Goal: Find specific page/section

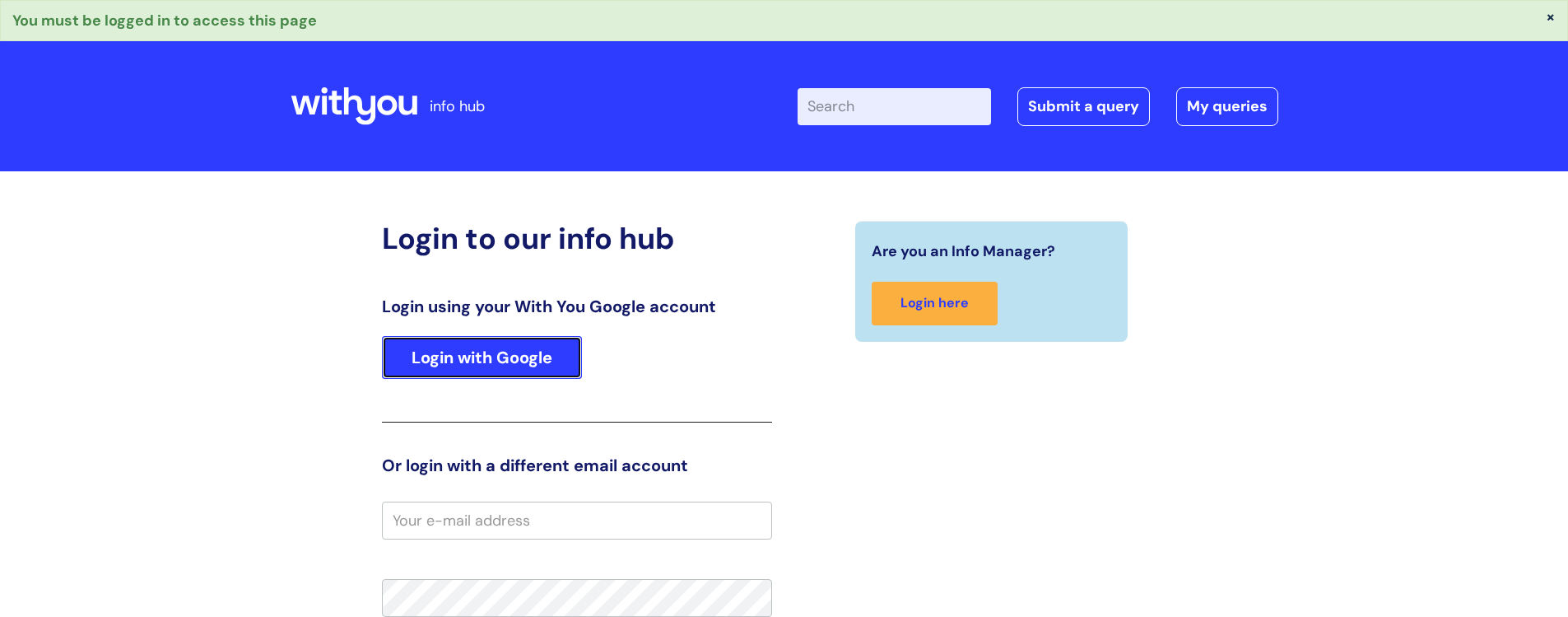
click at [452, 357] on link "Login with Google" at bounding box center [482, 357] width 200 height 43
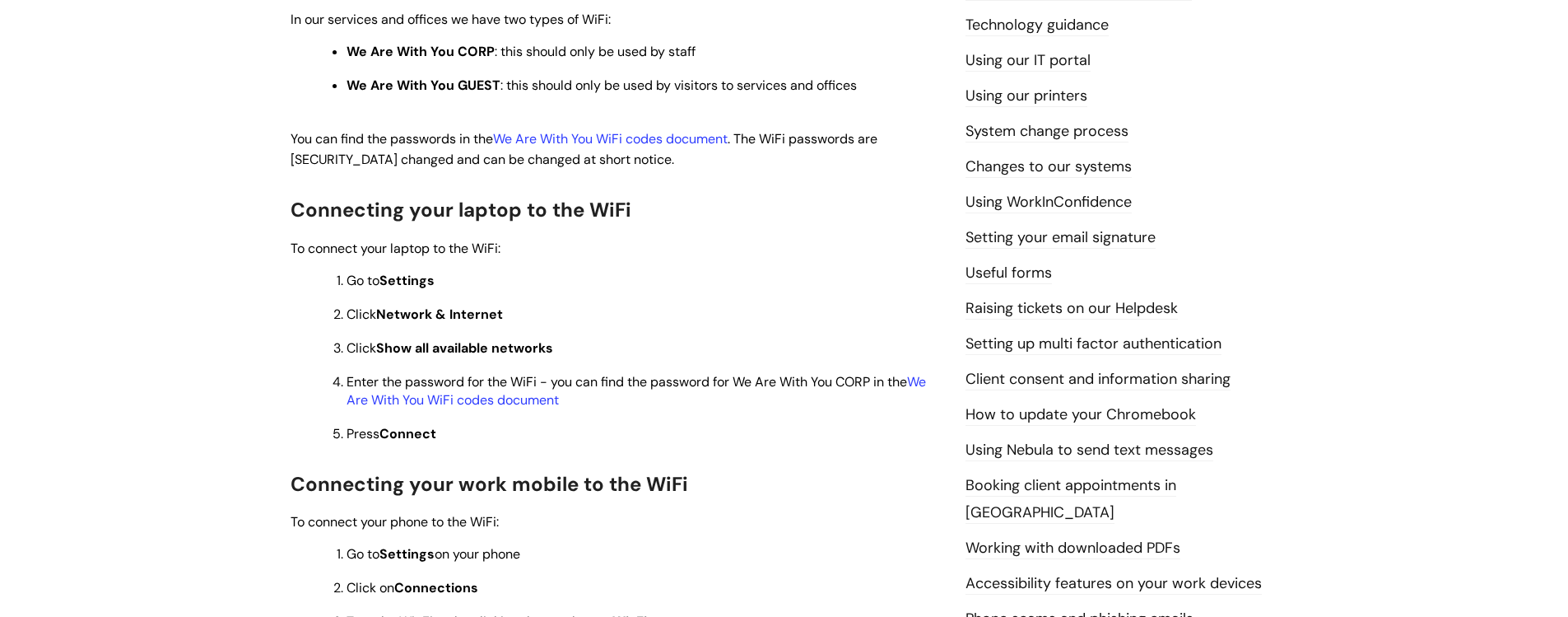
scroll to position [569, 0]
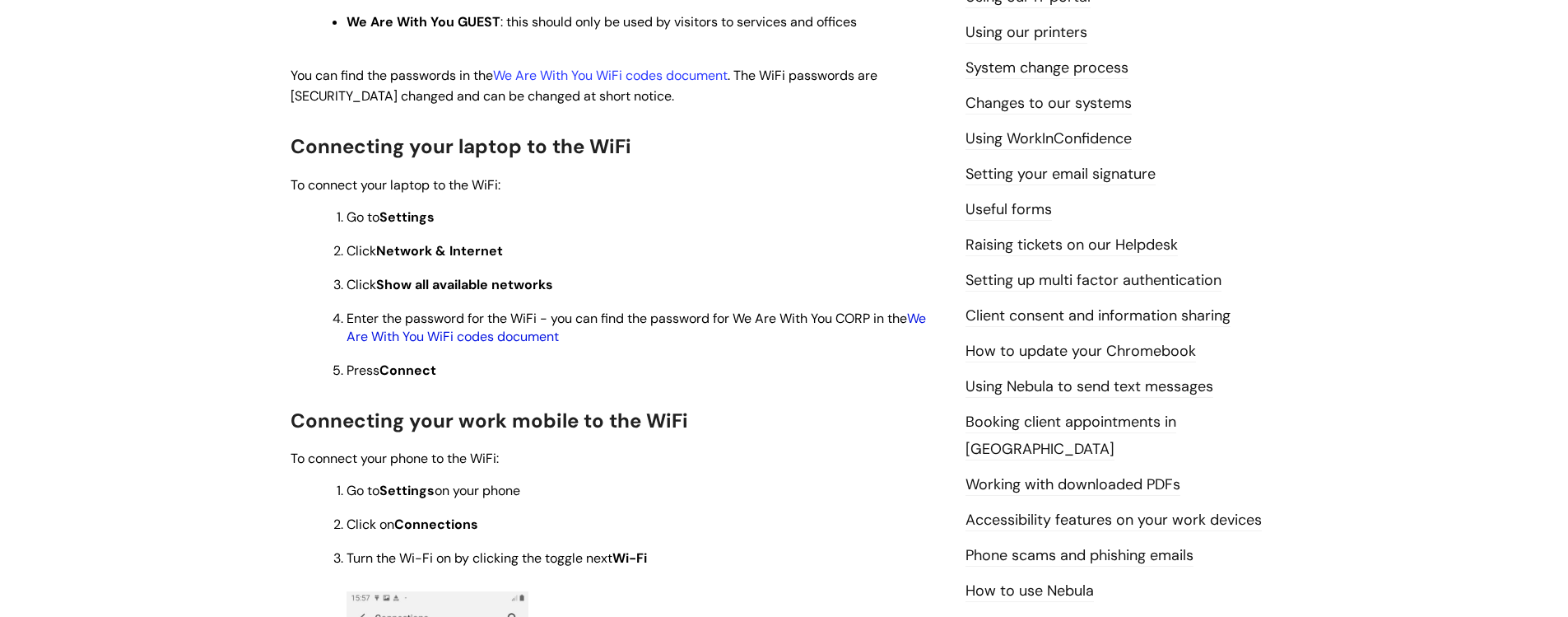
click at [502, 338] on link "We Are With You WiFi codes document" at bounding box center [636, 327] width 579 height 35
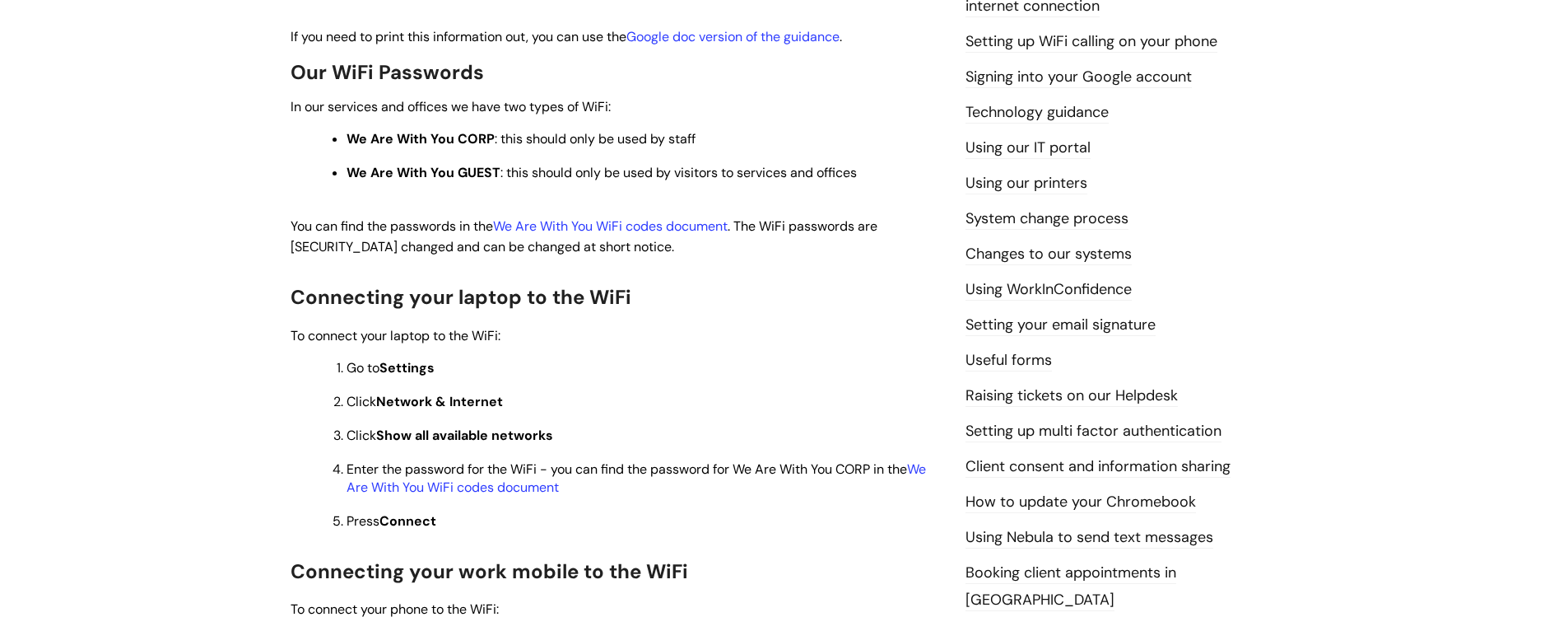
scroll to position [544, 0]
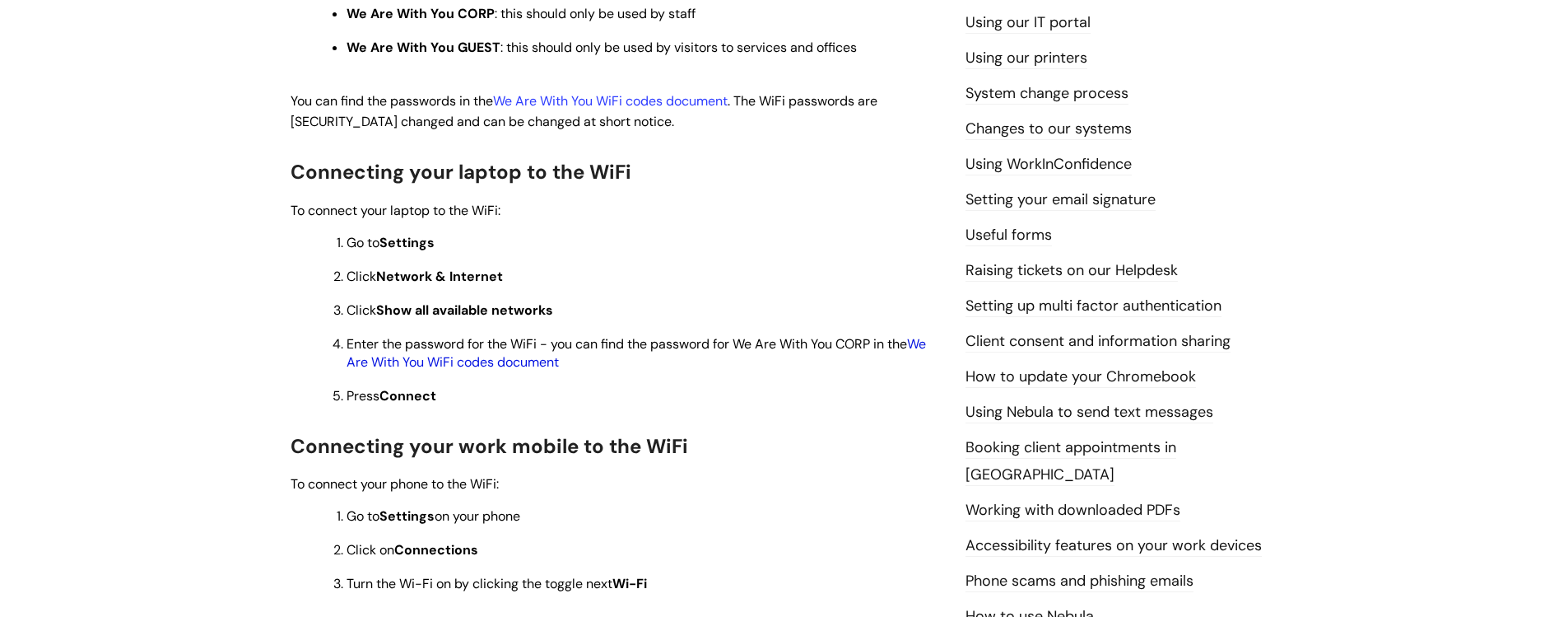
click at [457, 358] on link "We Are With You WiFi codes document" at bounding box center [636, 353] width 579 height 35
